Goal: Task Accomplishment & Management: Manage account settings

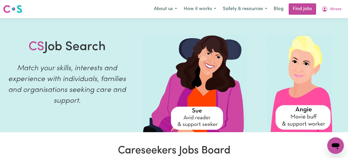
click at [331, 9] on span "Alireza" at bounding box center [336, 9] width 12 height 6
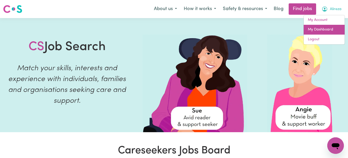
click at [321, 30] on link "My Dashboard" at bounding box center [323, 30] width 41 height 10
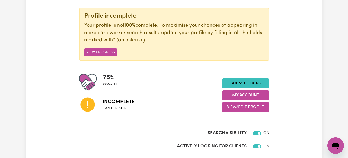
scroll to position [59, 0]
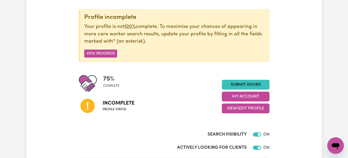
click at [243, 110] on button "View/Edit Profile" at bounding box center [246, 109] width 48 height 10
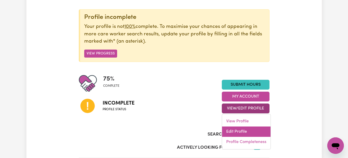
click at [237, 130] on link "Edit Profile" at bounding box center [246, 132] width 48 height 10
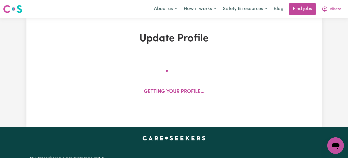
select select "[DEMOGRAPHIC_DATA]"
select select "[DEMOGRAPHIC_DATA] Citizen"
select select "Studying a healthcare related degree or qualification"
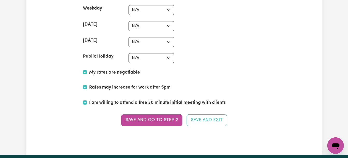
scroll to position [1318, 0]
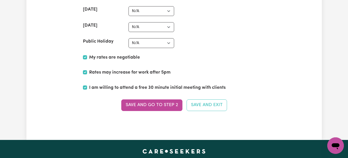
click at [164, 108] on button "Save and go to Step 2" at bounding box center [151, 105] width 61 height 11
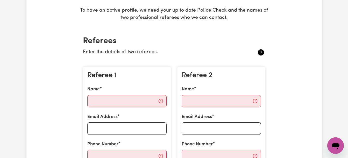
scroll to position [97, 0]
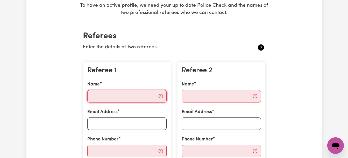
click at [99, 97] on input "Name" at bounding box center [126, 96] width 79 height 12
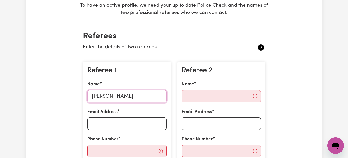
type input "[PERSON_NAME]"
click at [114, 123] on input "Email Address" at bounding box center [126, 124] width 79 height 12
type input "[EMAIL_ADDRESS][DOMAIN_NAME]"
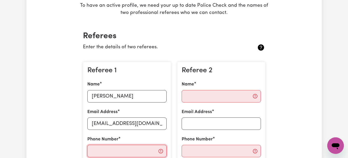
click at [107, 152] on input "Phone Number" at bounding box center [126, 151] width 79 height 12
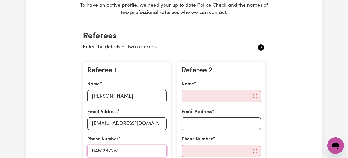
type input "0451237261"
click at [190, 97] on input "Name" at bounding box center [221, 96] width 79 height 12
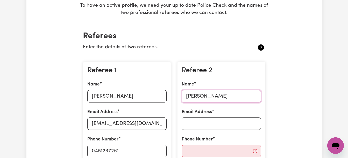
type input "[PERSON_NAME]"
click at [213, 126] on input "Email Address" at bounding box center [221, 124] width 79 height 12
type input "[EMAIL_ADDRESS][DOMAIN_NAME]"
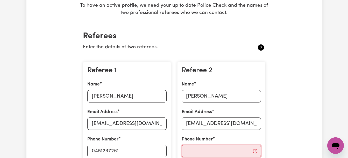
click at [188, 151] on input "Phone Number" at bounding box center [221, 151] width 79 height 12
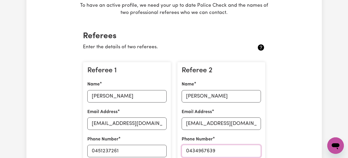
type input "0434967639"
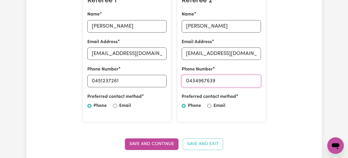
scroll to position [170, 0]
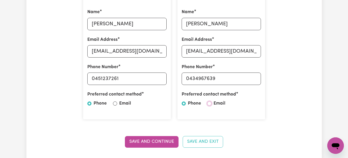
click at [208, 105] on input "Email" at bounding box center [209, 104] width 4 height 4
radio input "true"
click at [114, 105] on input "Email" at bounding box center [115, 104] width 4 height 4
radio input "true"
click at [155, 142] on button "Save and Continue" at bounding box center [152, 141] width 54 height 11
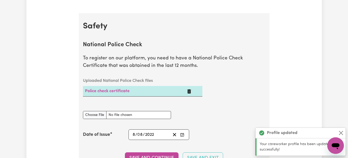
scroll to position [332, 0]
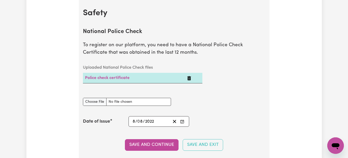
click at [189, 79] on icon "Delete Police check certificate" at bounding box center [189, 78] width 4 height 4
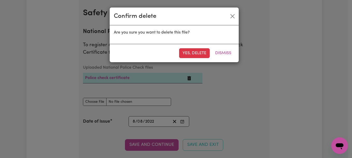
click at [195, 56] on button "Yes, delete" at bounding box center [194, 53] width 31 height 10
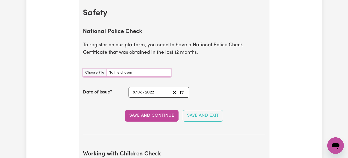
click at [100, 74] on input "National Police Check document" at bounding box center [127, 73] width 88 height 8
type input "C:\fakepath\POLICE CHECK2024.pdf"
click at [155, 118] on button "Save and Continue" at bounding box center [152, 115] width 54 height 11
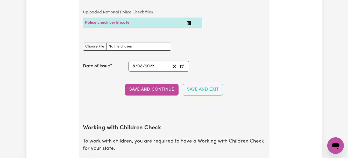
scroll to position [373, 0]
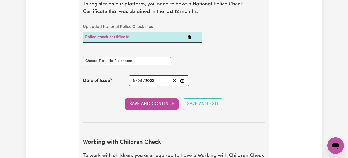
click at [155, 82] on div "[DATE] 8 / 0 8 / 2022" at bounding box center [151, 80] width 39 height 7
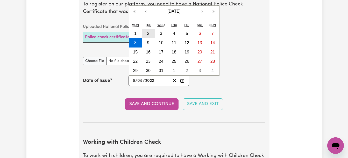
click at [146, 35] on button "2" at bounding box center [148, 33] width 13 height 9
type input "[DATE]"
type input "2"
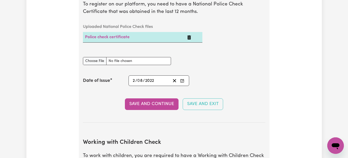
click at [135, 84] on input "2" at bounding box center [133, 80] width 3 height 7
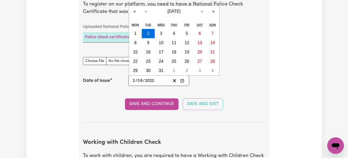
click at [134, 81] on input "2" at bounding box center [133, 80] width 3 height 7
type input "[DATE]"
type input "26"
type input "[DATE]"
type input "1"
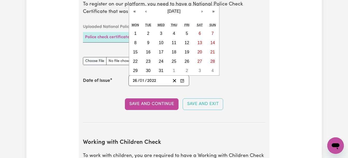
type input "[DATE]"
type input "11"
type input "0002-11-26"
type input "2"
type input "0020-11-26"
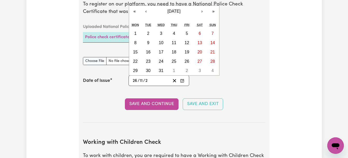
type input "20"
type input "0202-11-26"
type input "202"
type input "[DATE]"
type input "2024"
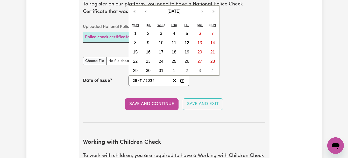
click at [142, 107] on button "Save and Continue" at bounding box center [152, 104] width 54 height 11
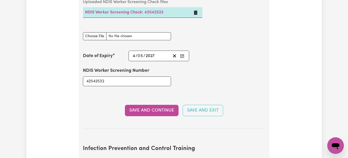
scroll to position [736, 0]
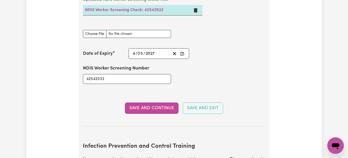
click at [164, 109] on button "Save and Continue" at bounding box center [152, 108] width 54 height 11
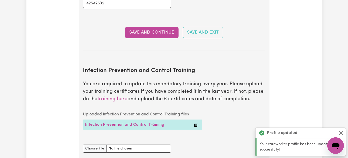
scroll to position [871, 0]
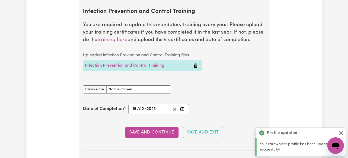
click at [139, 134] on button "Save and Continue" at bounding box center [152, 132] width 54 height 11
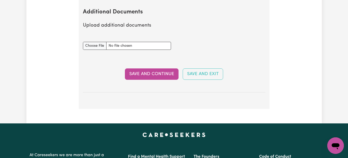
scroll to position [1030, 0]
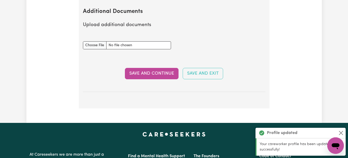
click at [150, 72] on button "Save and Continue" at bounding box center [152, 73] width 54 height 11
select select "Certificate III (Individual Support)"
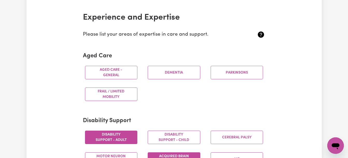
scroll to position [119, 0]
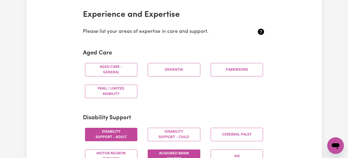
click at [113, 90] on button "Frail / limited mobility" at bounding box center [111, 91] width 53 height 13
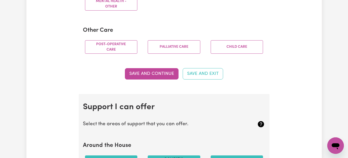
scroll to position [405, 0]
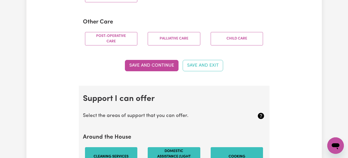
click at [155, 68] on button "Save and Continue" at bounding box center [152, 65] width 54 height 11
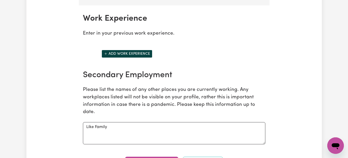
scroll to position [788, 0]
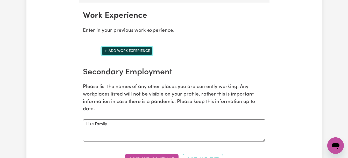
click at [140, 50] on button "Add work experience" at bounding box center [127, 51] width 51 height 8
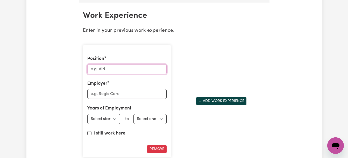
click at [108, 72] on input "Position" at bounding box center [126, 69] width 79 height 10
type input "Support worker"
click at [104, 94] on input "Employer" at bounding box center [126, 94] width 79 height 10
type input "Like Family"
click at [116, 120] on select "Select start year [DATE] 1952 1953 1954 1955 1956 1957 1958 1959 1960 1961 1962…" at bounding box center [103, 119] width 33 height 10
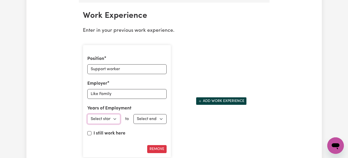
select select "2024"
click at [87, 114] on select "Select start year [DATE] 1952 1953 1954 1955 1956 1957 1958 1959 1960 1961 1962…" at bounding box center [103, 119] width 33 height 10
click at [89, 134] on input "I still work here" at bounding box center [89, 134] width 4 height 4
checkbox input "true"
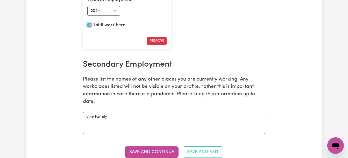
scroll to position [899, 0]
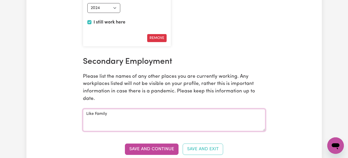
click at [116, 115] on textarea "Like Family" at bounding box center [174, 120] width 182 height 22
type textarea "L"
click at [156, 150] on button "Save and Continue" at bounding box center [152, 149] width 54 height 11
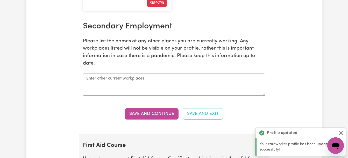
scroll to position [1069, 0]
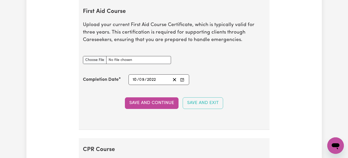
drag, startPoint x: 350, startPoint y: 106, endPoint x: 294, endPoint y: 135, distance: 62.9
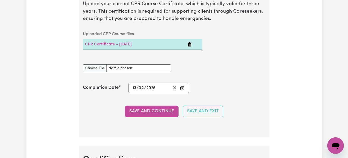
scroll to position [1235, 0]
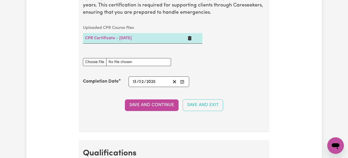
click at [137, 108] on button "Save and Continue" at bounding box center [152, 105] width 54 height 11
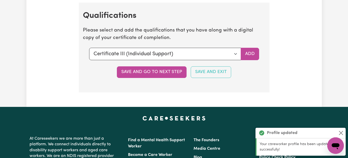
scroll to position [1375, 0]
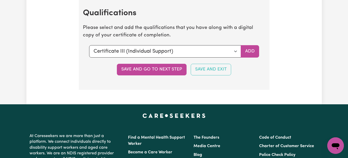
click at [157, 70] on button "Save and go to next step" at bounding box center [152, 69] width 70 height 11
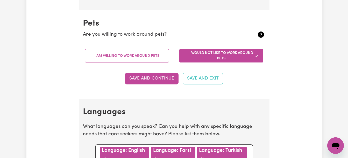
scroll to position [509, 0]
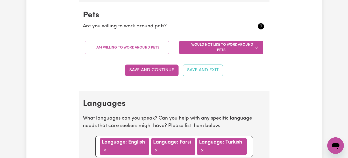
click at [106, 50] on button "I am willing to work around pets" at bounding box center [127, 47] width 84 height 13
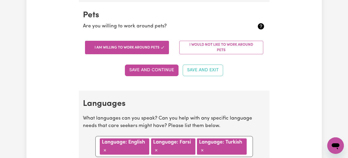
click at [136, 71] on button "Save and Continue" at bounding box center [152, 70] width 54 height 11
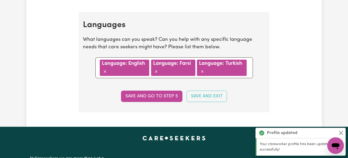
scroll to position [600, 0]
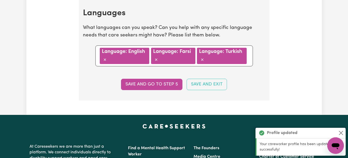
click at [147, 84] on button "Save and go to step 5" at bounding box center [151, 84] width 61 height 11
select select "I am working in another industry"
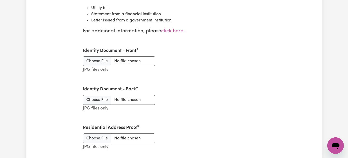
scroll to position [674, 0]
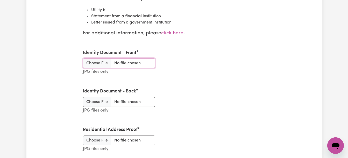
click at [104, 64] on input "Identity Document - Front" at bounding box center [119, 64] width 72 height 10
type input "C:\fakepath\driver l1.jpg"
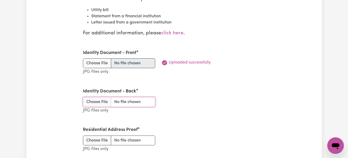
click at [97, 104] on input "Identity Document - Back" at bounding box center [119, 102] width 72 height 10
type input "C:\fakepath\driver l 2.jpg"
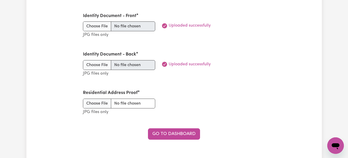
scroll to position [712, 0]
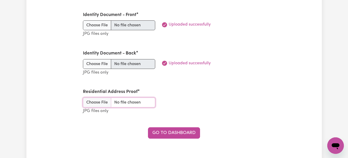
click at [96, 105] on input "Residential Address Proof" at bounding box center [119, 103] width 72 height 10
type input "C:\fakepath\tax receipt.jpg"
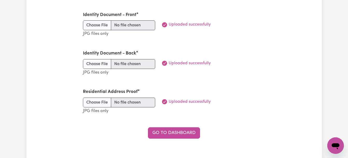
click at [156, 134] on link "Go to Dashboard" at bounding box center [174, 133] width 52 height 11
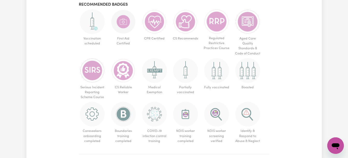
scroll to position [314, 0]
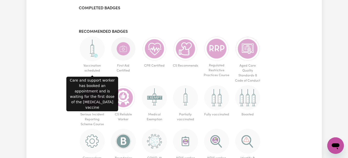
click at [92, 47] on img at bounding box center [92, 49] width 25 height 25
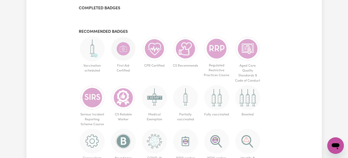
click at [89, 43] on img at bounding box center [92, 49] width 25 height 25
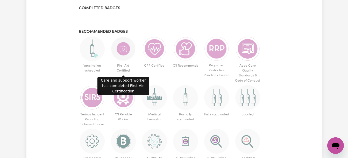
click at [124, 53] on img at bounding box center [123, 49] width 25 height 25
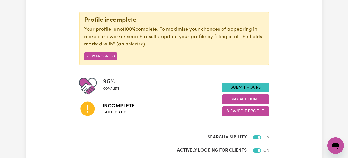
scroll to position [59, 0]
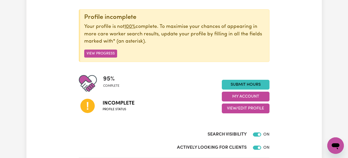
click at [94, 55] on button "View Progress" at bounding box center [100, 54] width 33 height 8
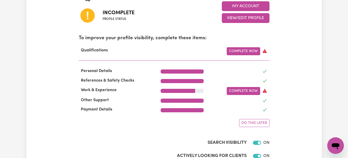
scroll to position [148, 0]
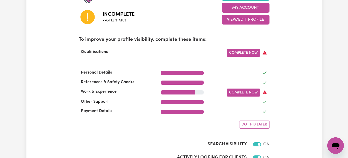
click at [244, 55] on link "Complete Now" at bounding box center [243, 53] width 33 height 8
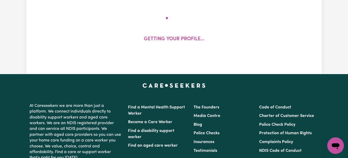
scroll to position [5, 0]
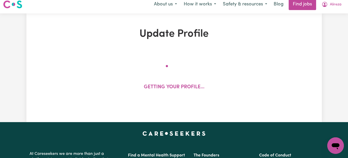
select select "2024"
select select "Certificate III (Individual Support)"
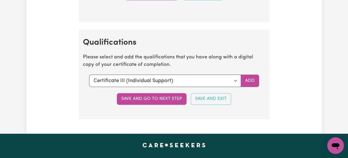
scroll to position [1343, 0]
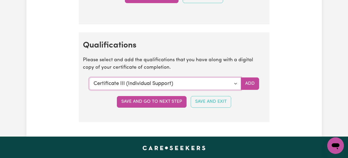
click at [235, 82] on select "Select a qualification to add... Certificate III (Individual Support) Certifica…" at bounding box center [165, 84] width 152 height 12
click at [89, 78] on select "Select a qualification to add... Certificate III (Individual Support) Certifica…" at bounding box center [165, 84] width 152 height 12
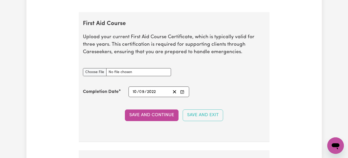
scroll to position [1048, 0]
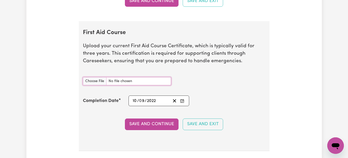
click at [98, 81] on input "First Aid Course document" at bounding box center [127, 81] width 88 height 8
type input "C:\fakepath\CPR CERIFICATE.pdf"
click at [149, 124] on button "Save and Continue" at bounding box center [152, 124] width 54 height 11
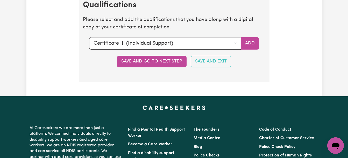
scroll to position [1410, 0]
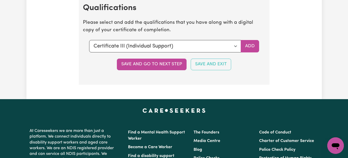
click at [162, 61] on button "Save and go to next step" at bounding box center [152, 64] width 70 height 11
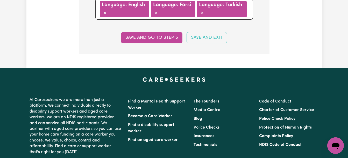
scroll to position [654, 0]
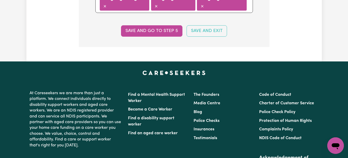
click at [164, 33] on button "Save and go to step 5" at bounding box center [151, 30] width 61 height 11
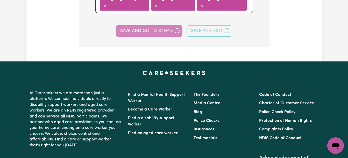
select select "I am working in another industry"
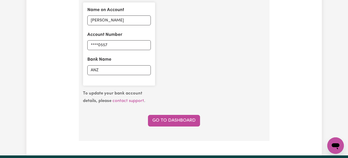
scroll to position [409, 0]
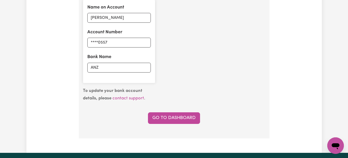
click at [176, 117] on link "Go to Dashboard" at bounding box center [174, 118] width 52 height 11
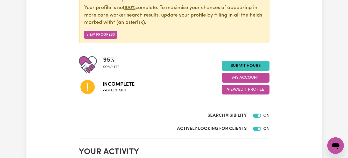
scroll to position [76, 0]
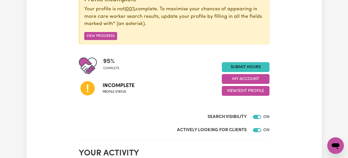
click at [104, 36] on button "View Progress" at bounding box center [100, 36] width 33 height 8
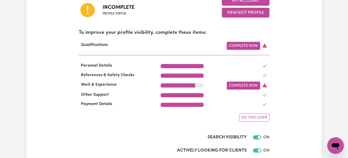
scroll to position [156, 0]
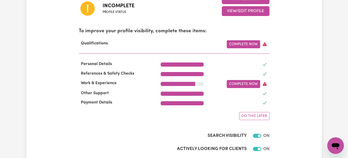
click at [240, 44] on link "Complete Now" at bounding box center [243, 44] width 33 height 8
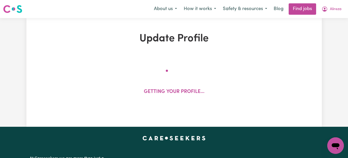
select select "2024"
select select "Certificate III (Individual Support)"
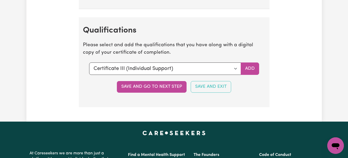
scroll to position [1406, 0]
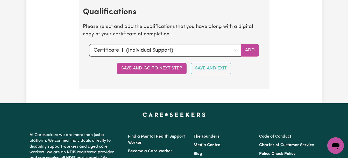
click at [160, 71] on button "Save and go to next step" at bounding box center [152, 68] width 70 height 11
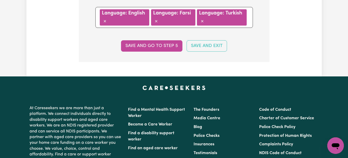
scroll to position [641, 0]
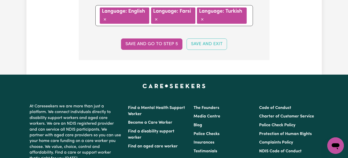
click at [173, 47] on button "Save and go to step 5" at bounding box center [151, 44] width 61 height 11
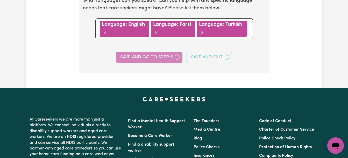
select select "I am working in another industry"
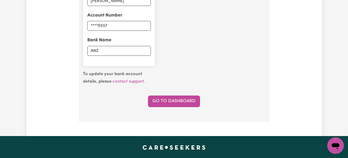
scroll to position [427, 0]
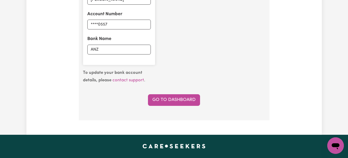
click at [195, 102] on link "Go to Dashboard" at bounding box center [174, 100] width 52 height 11
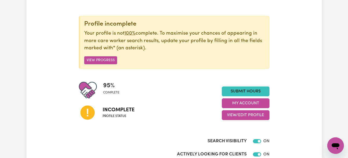
scroll to position [50, 0]
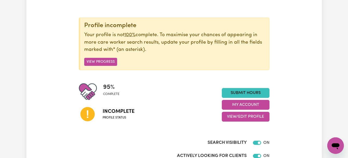
click at [110, 59] on button "View Progress" at bounding box center [100, 62] width 33 height 8
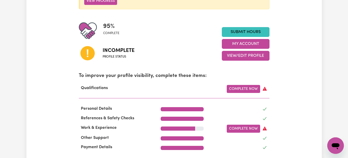
scroll to position [123, 0]
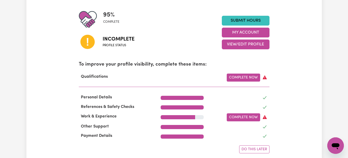
click at [242, 118] on link "Complete Now" at bounding box center [243, 118] width 33 height 8
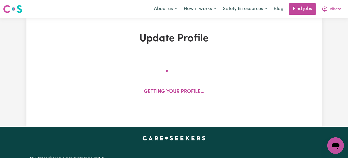
select select "2024"
select select "Certificate III (Individual Support)"
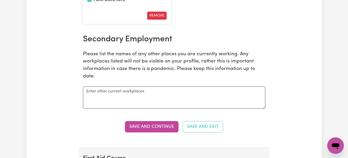
scroll to position [928, 0]
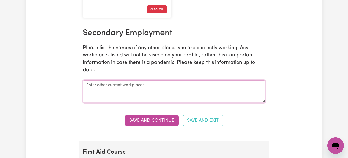
click at [102, 86] on textarea at bounding box center [174, 92] width 182 height 22
type textarea "Like Family"
click at [131, 122] on button "Save and Continue" at bounding box center [152, 120] width 54 height 11
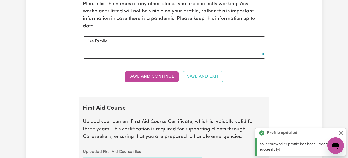
scroll to position [1069, 0]
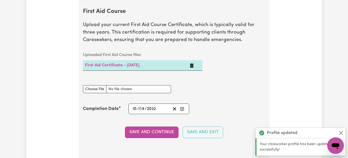
click at [139, 131] on button "Save and Continue" at bounding box center [152, 132] width 54 height 11
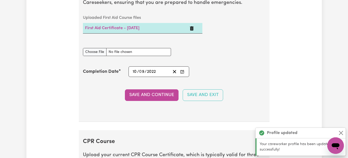
scroll to position [1237, 0]
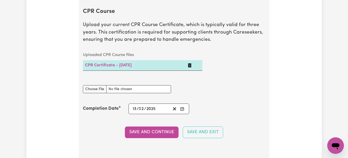
click at [139, 132] on button "Save and Continue" at bounding box center [152, 132] width 54 height 11
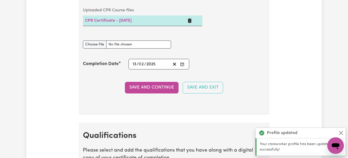
scroll to position [1405, 0]
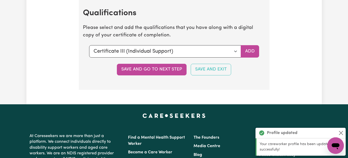
click at [146, 69] on button "Save and go to next step" at bounding box center [152, 69] width 70 height 11
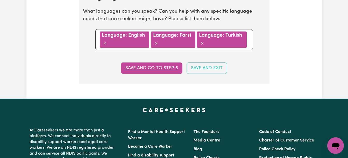
scroll to position [638, 0]
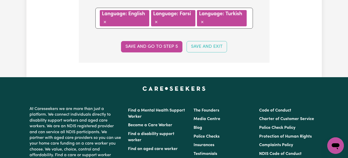
click at [152, 50] on button "Save and go to step 5" at bounding box center [151, 46] width 61 height 11
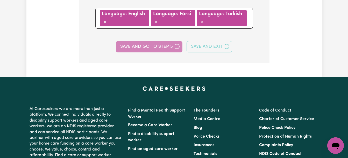
select select "I am working in another industry"
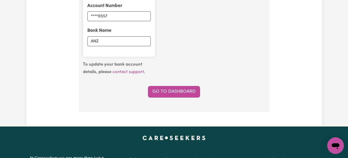
scroll to position [444, 0]
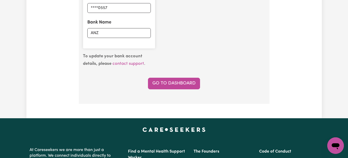
click at [155, 84] on link "Go to Dashboard" at bounding box center [174, 83] width 52 height 11
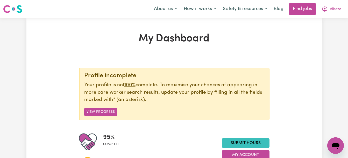
click at [111, 113] on button "View Progress" at bounding box center [100, 112] width 33 height 8
click at [109, 111] on button "View Progress" at bounding box center [100, 112] width 33 height 8
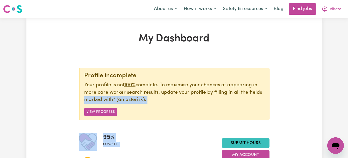
drag, startPoint x: 632, startPoint y: 232, endPoint x: 335, endPoint y: 146, distance: 308.9
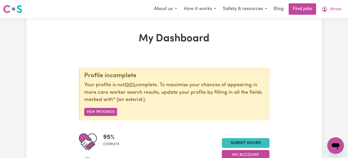
click at [338, 147] on icon "Open messaging window" at bounding box center [335, 147] width 8 height 6
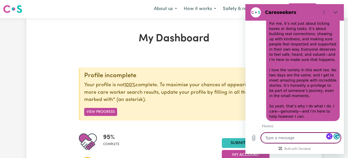
scroll to position [561, 0]
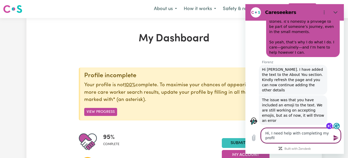
type textarea "Hi, I need help with completing my profile"
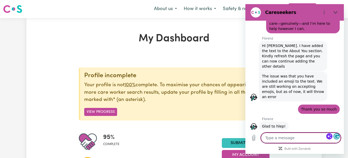
scroll to position [586, 0]
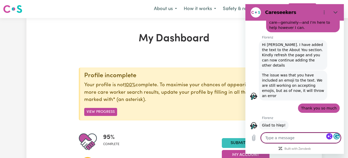
click at [322, 12] on icon "Options menu" at bounding box center [324, 12] width 4 height 4
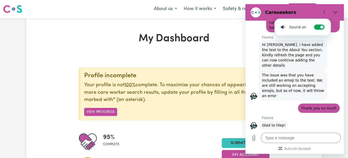
click div "[PERSON_NAME] says: The issue was that you have included an emoji to the text. …"
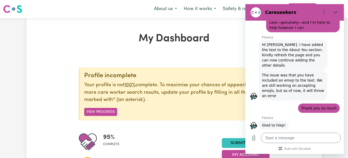
click at [336, 12] on icon "Close" at bounding box center [335, 12] width 4 height 4
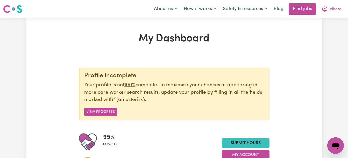
click at [333, 147] on icon "Open messaging window" at bounding box center [335, 147] width 8 height 6
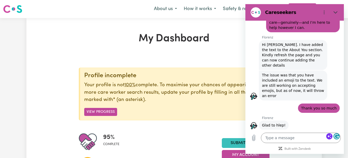
click at [336, 13] on icon "Close" at bounding box center [335, 12] width 4 height 4
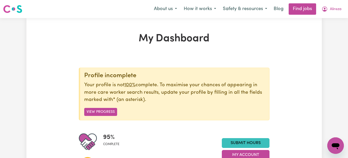
click at [334, 144] on icon "Open messaging window" at bounding box center [335, 147] width 8 height 6
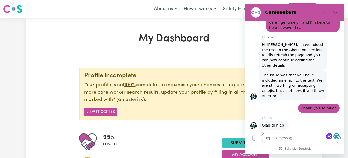
click at [334, 14] on icon "Close" at bounding box center [335, 12] width 4 height 4
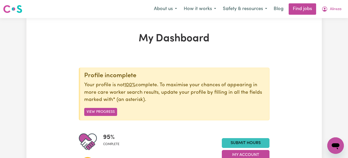
click at [334, 142] on icon "Open messaging window" at bounding box center [335, 145] width 9 height 9
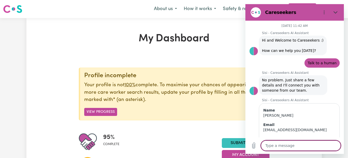
type textarea "x"
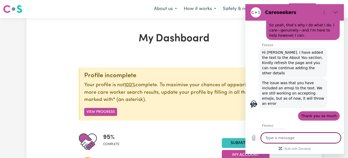
scroll to position [586, 0]
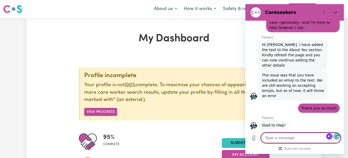
type textarea "H"
type textarea "x"
type textarea "Hi"
type textarea "x"
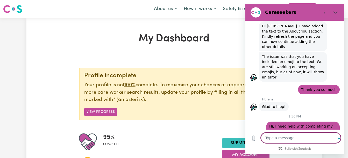
scroll to position [606, 0]
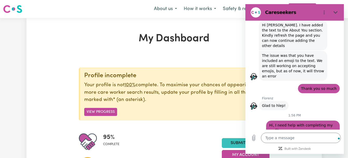
click at [335, 13] on icon "Close" at bounding box center [335, 12] width 4 height 2
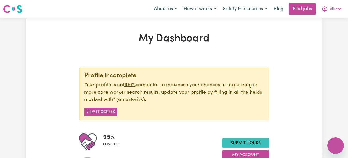
type textarea "x"
